Goal: Browse casually

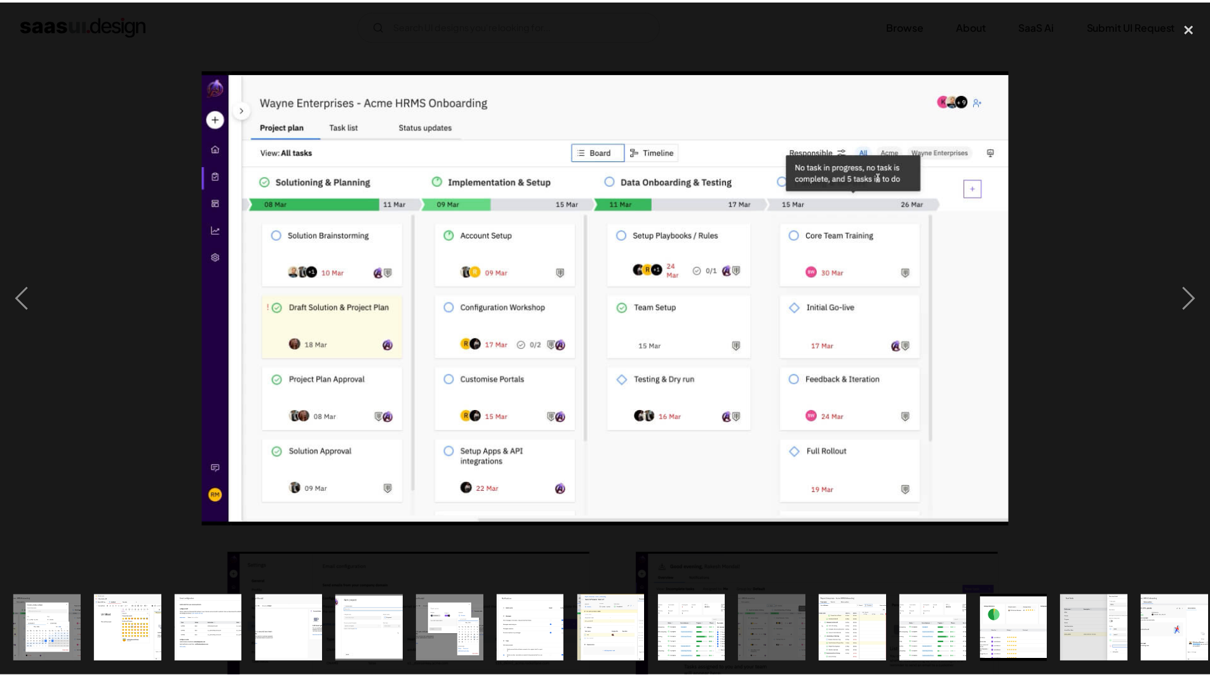
scroll to position [1207, 0]
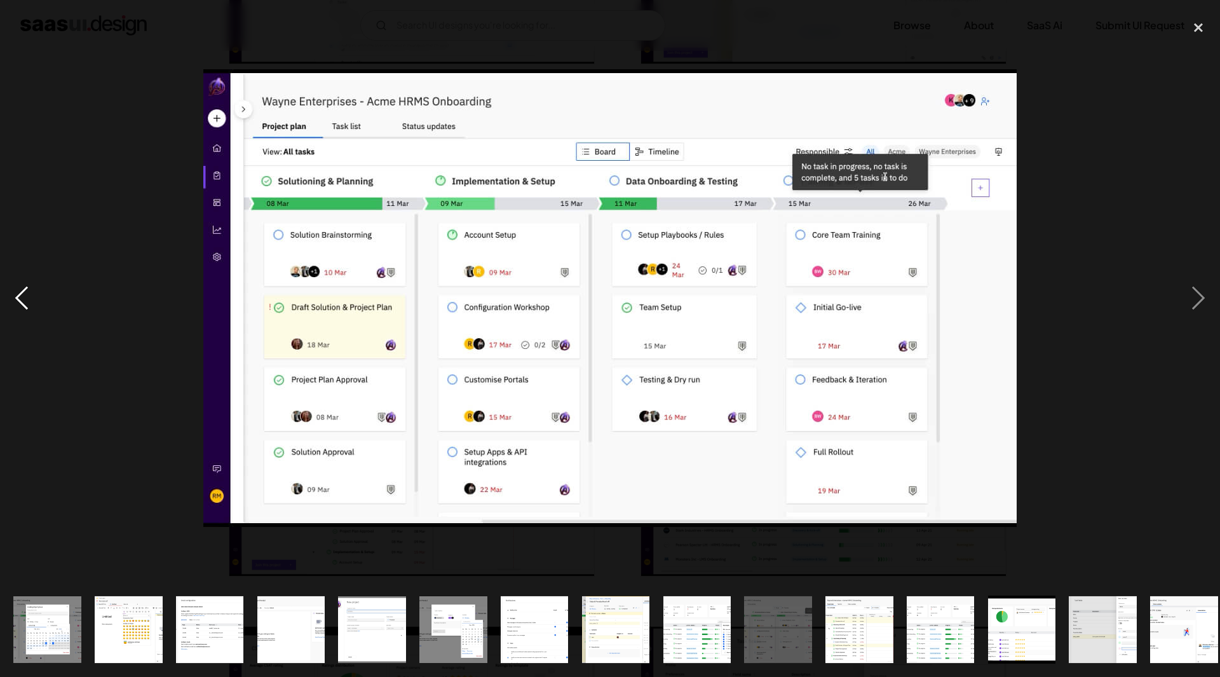
click at [0, 107] on div "previous image" at bounding box center [21, 297] width 43 height 569
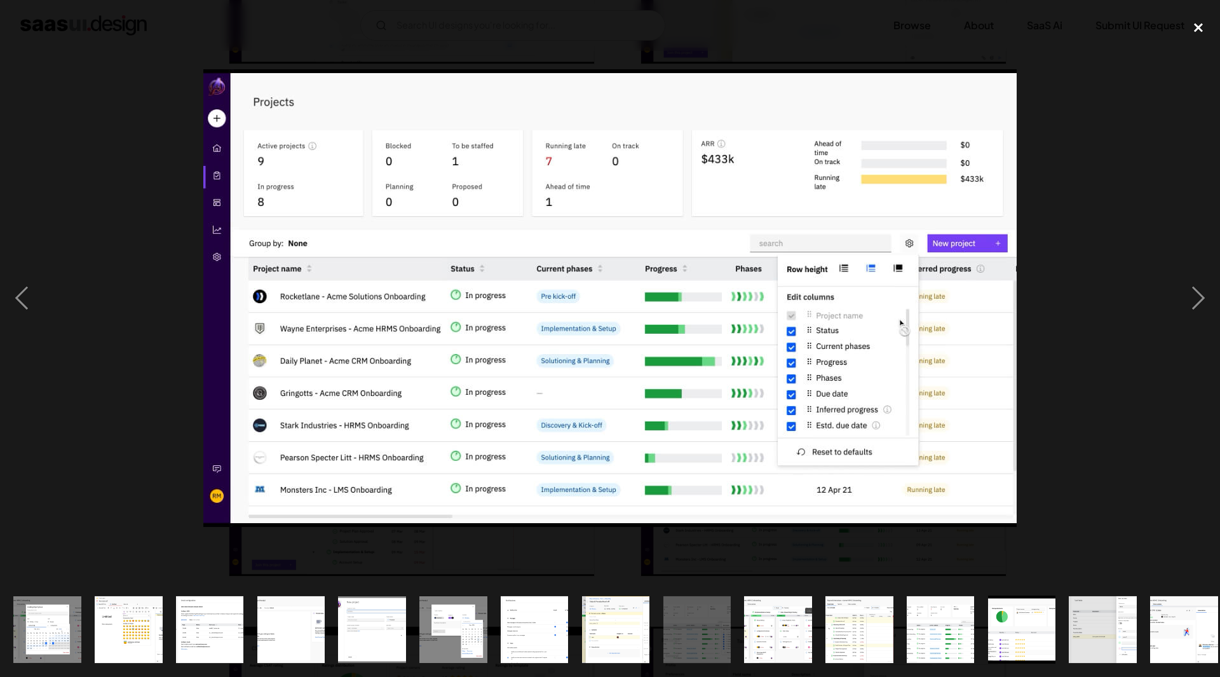
click at [1193, 25] on div "close lightbox" at bounding box center [1198, 27] width 43 height 28
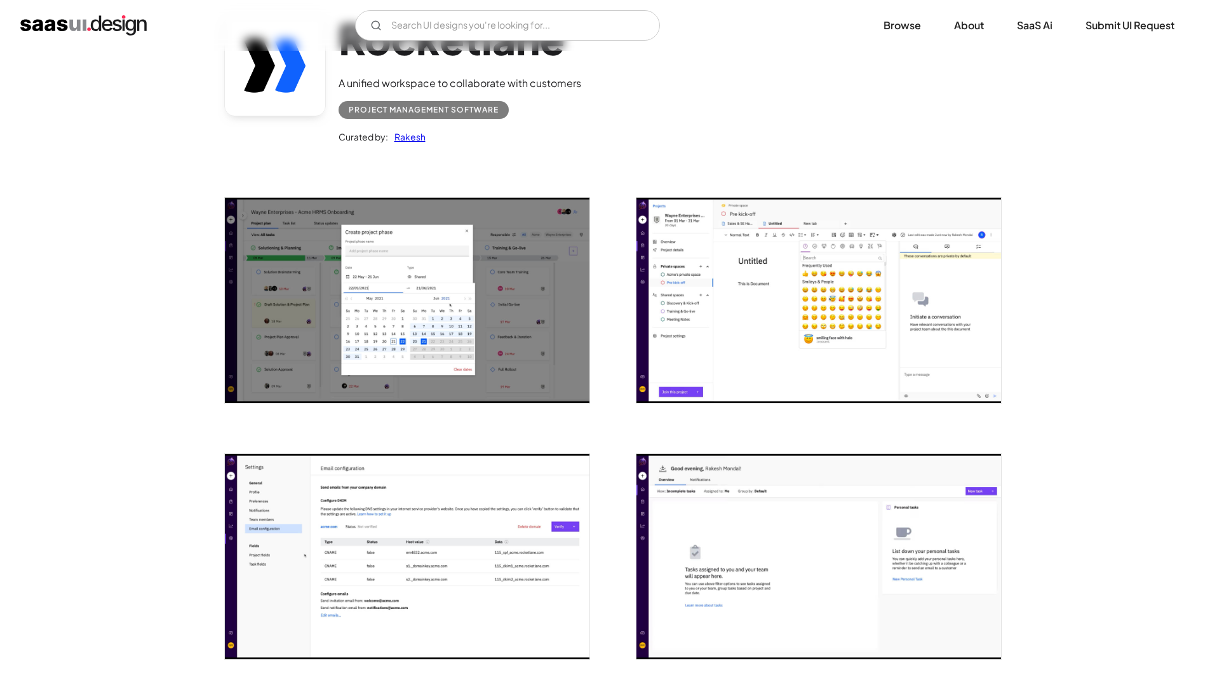
scroll to position [0, 0]
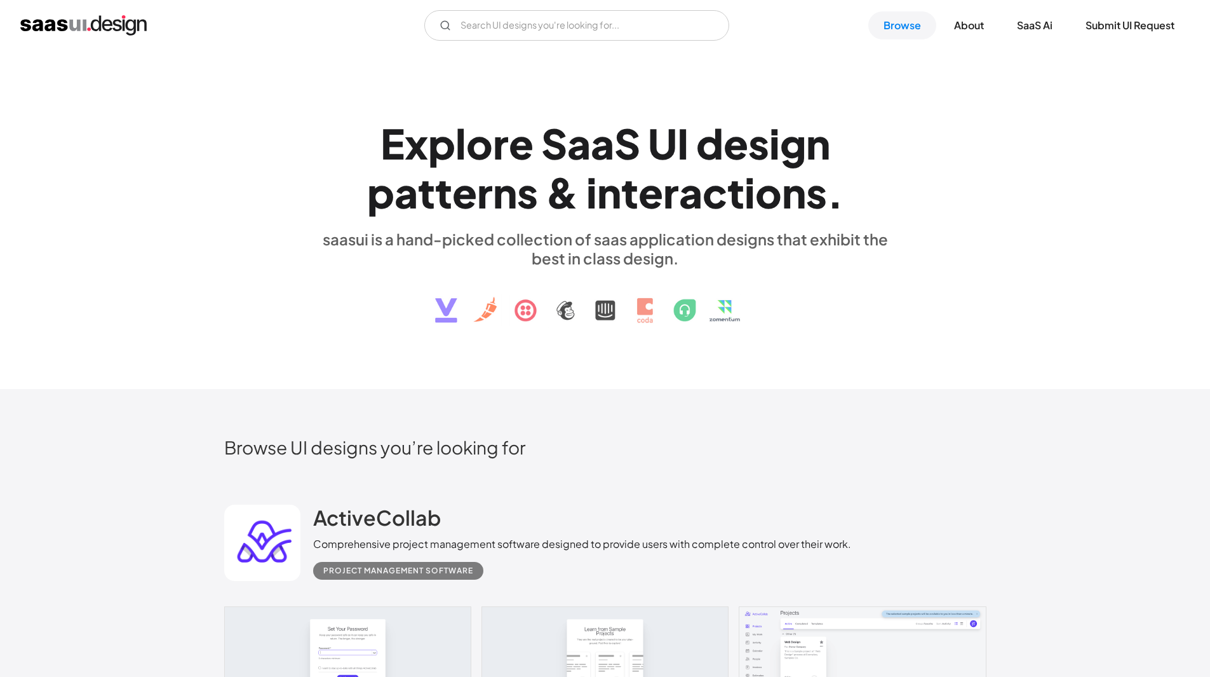
scroll to position [14960, 0]
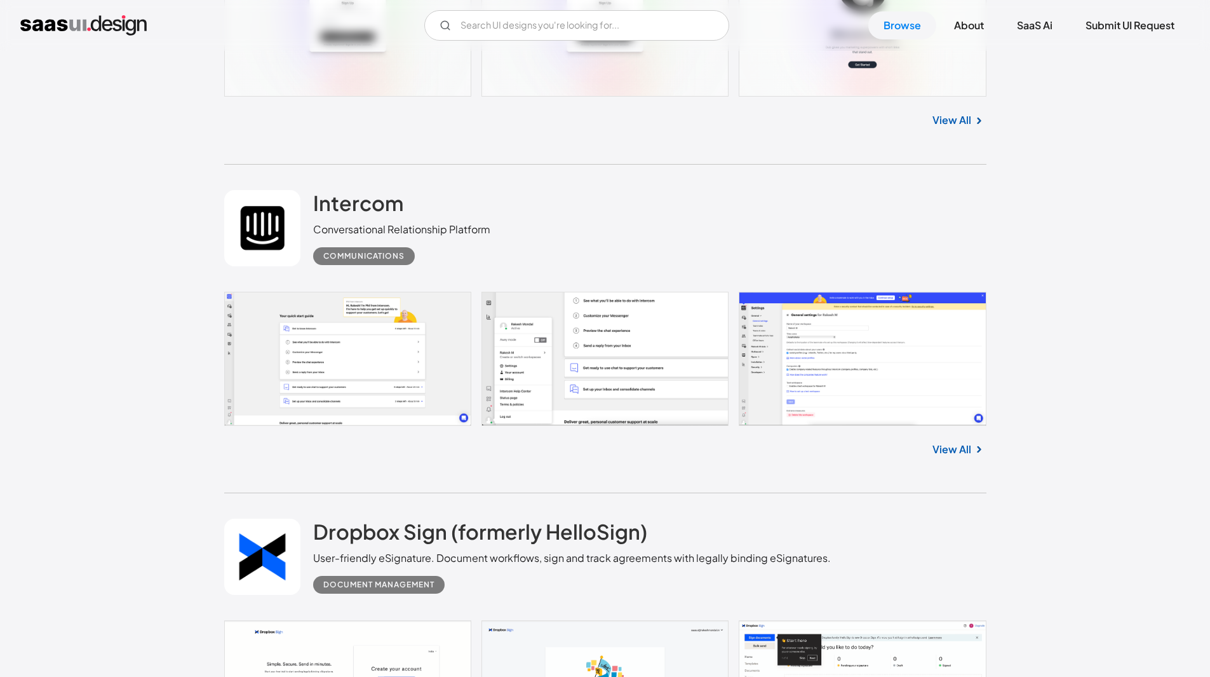
scroll to position [19903, 0]
click at [820, 379] on link at bounding box center [605, 358] width 762 height 134
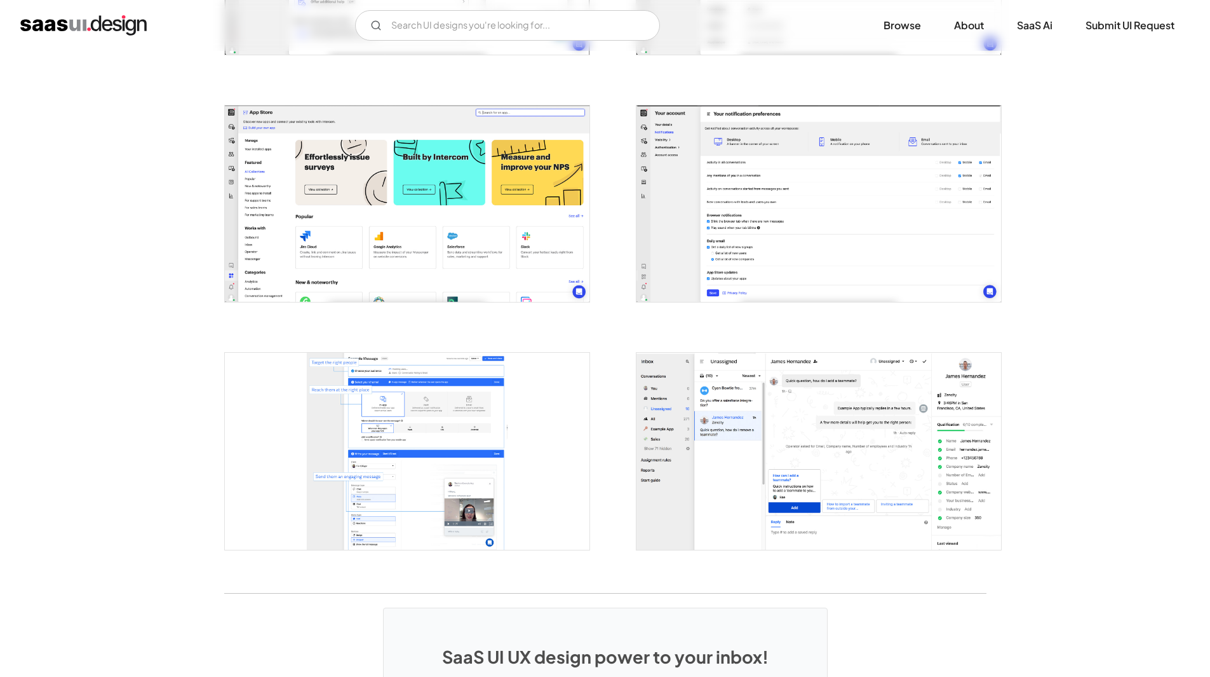
scroll to position [2169, 0]
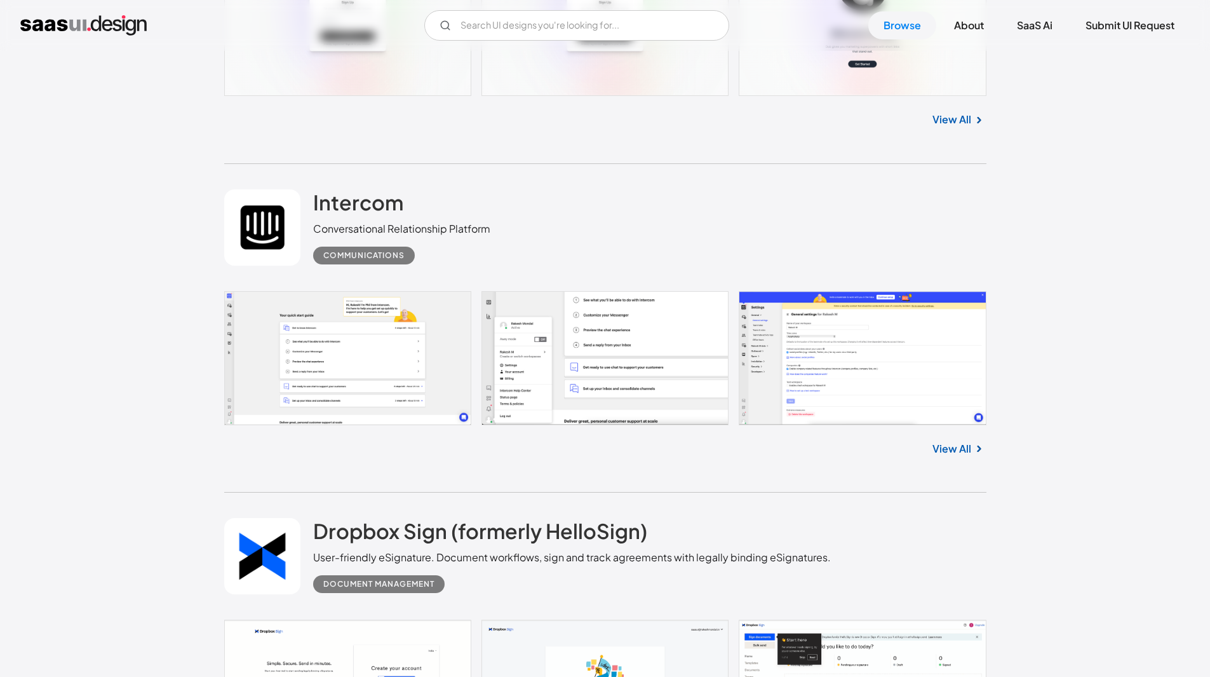
scroll to position [20171, 0]
